Goal: Go to known website: Access a specific website the user already knows

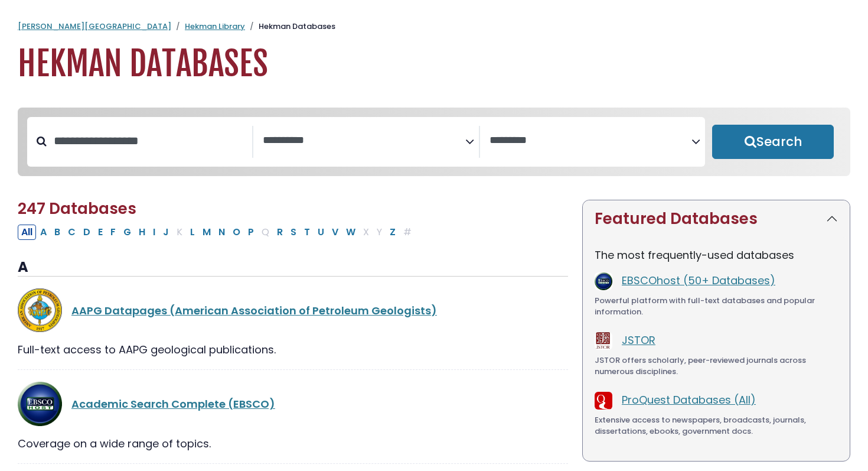
select select "Database Subject Filter"
select select "Database Vendors Filter"
click at [680, 280] on link "EBSCOhost (50+ Databases)" at bounding box center [699, 280] width 154 height 15
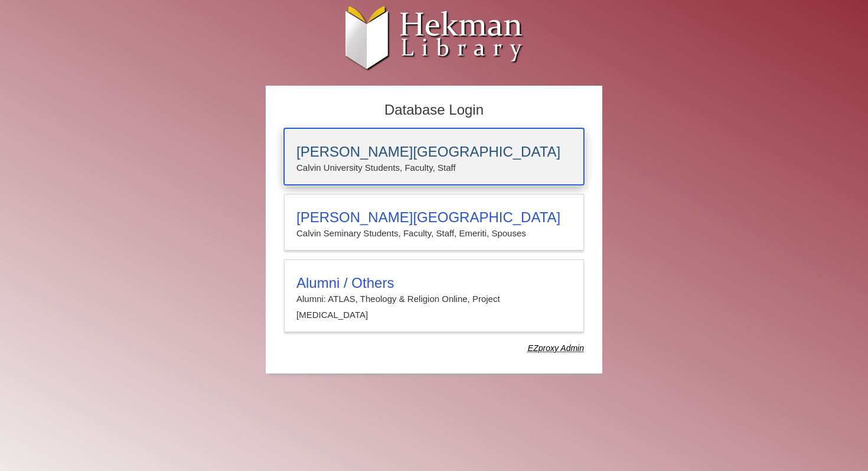
click at [504, 161] on p "Calvin University Students, Faculty, Staff" at bounding box center [433, 167] width 275 height 15
